Goal: Information Seeking & Learning: Learn about a topic

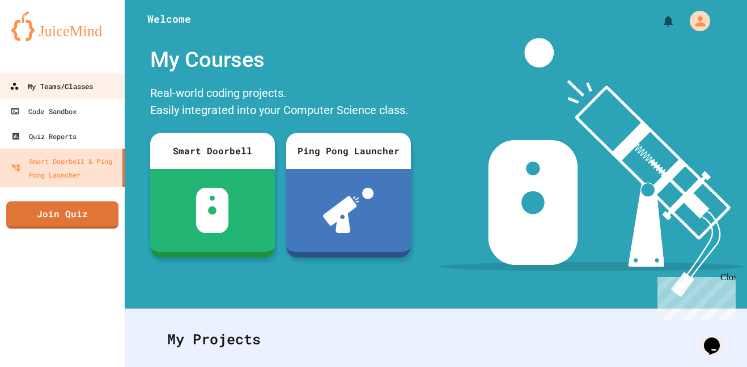
click at [92, 91] on div "My Teams/Classes" at bounding box center [51, 86] width 83 height 14
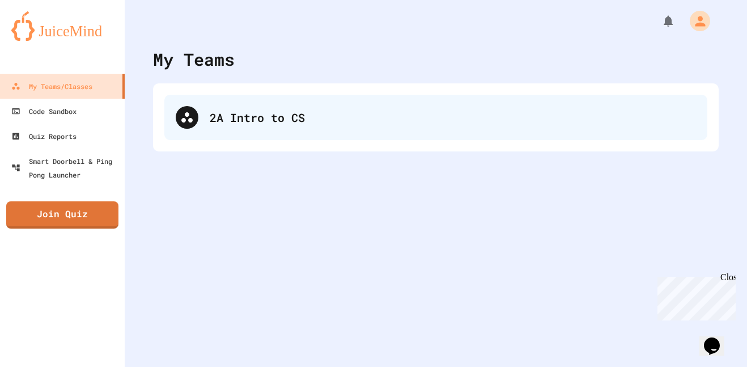
click at [280, 130] on div "2A Intro to CS" at bounding box center [435, 117] width 543 height 45
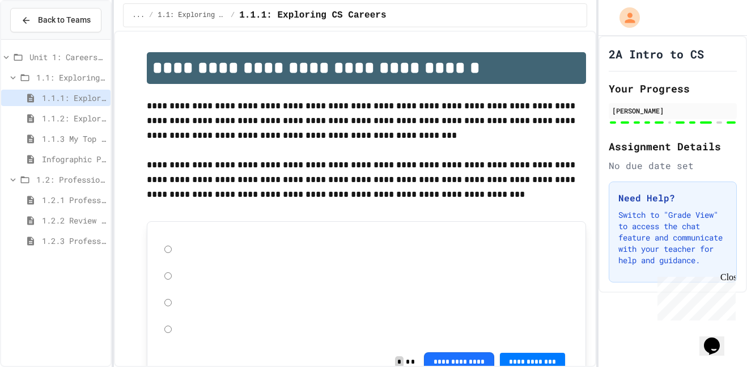
click at [65, 239] on span "1.2.3 Professional Communication Challenge" at bounding box center [74, 241] width 64 height 12
